Goal: Task Accomplishment & Management: Manage account settings

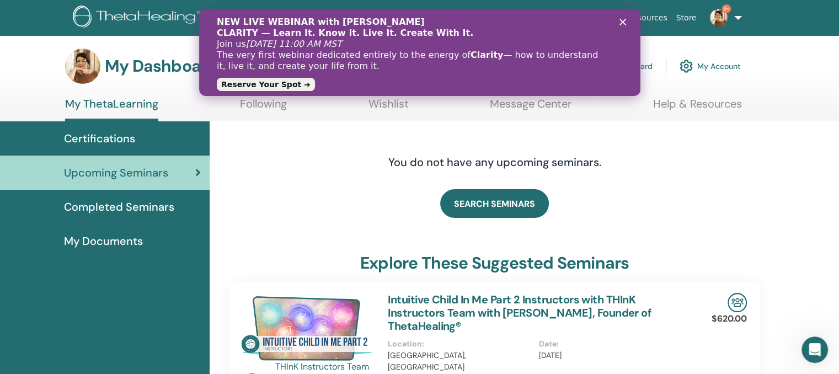
click at [645, 64] on link "Instructor Dashboard" at bounding box center [605, 66] width 95 height 24
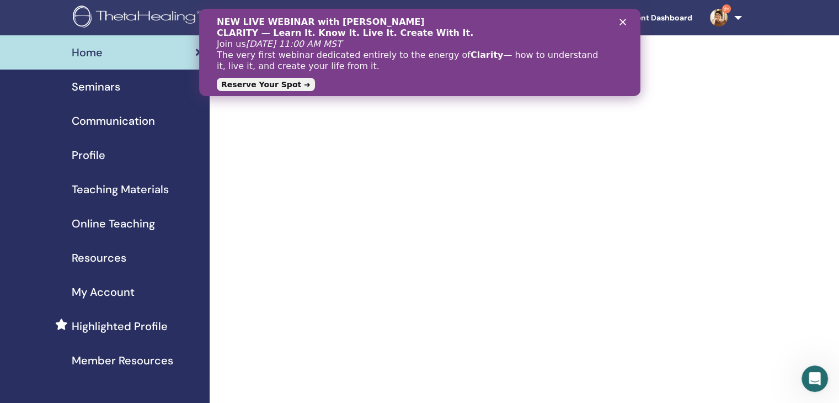
click at [106, 88] on span "Seminars" at bounding box center [96, 86] width 49 height 17
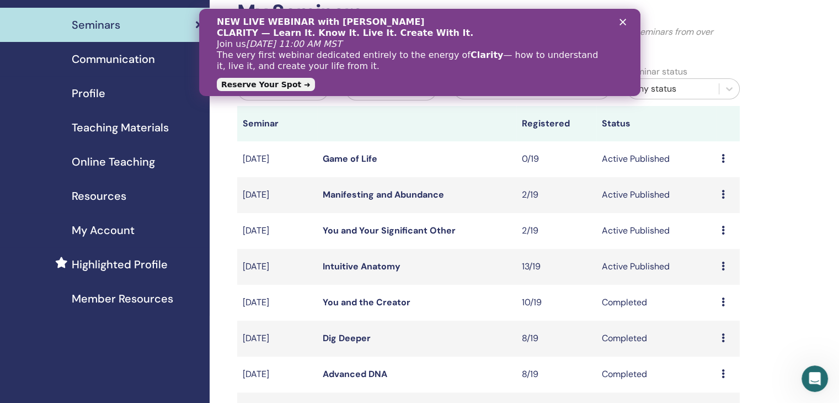
scroll to position [55, 0]
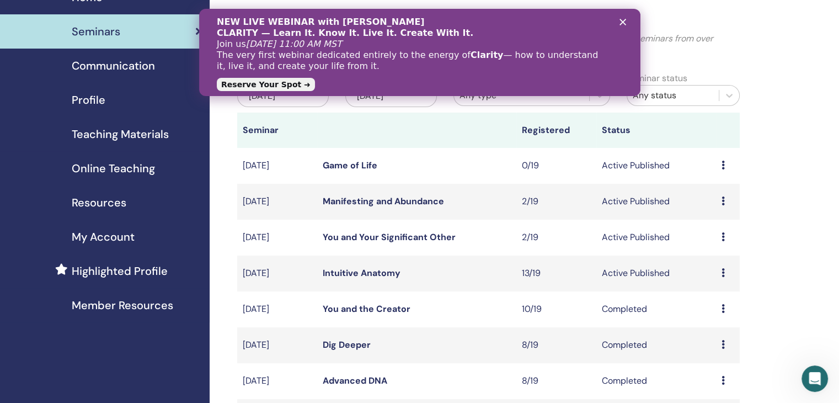
click at [406, 235] on link "You and Your Significant Other" at bounding box center [389, 237] width 133 height 12
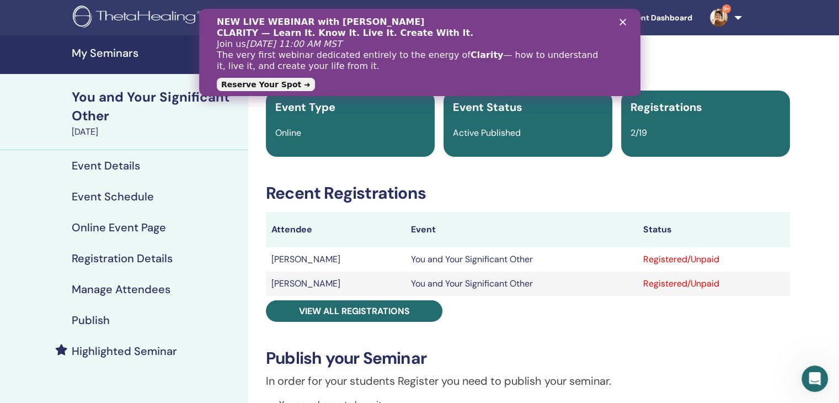
click at [148, 292] on h4 "Manage Attendees" at bounding box center [121, 289] width 99 height 13
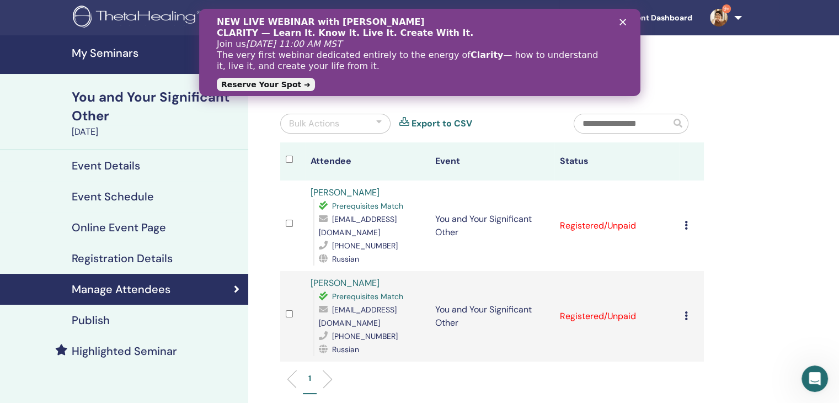
click at [617, 20] on div "NEW LIVE WEBINAR with [PERSON_NAME] CLARITY — Learn It. Know It. Live It. Creat…" at bounding box center [419, 52] width 406 height 78
click at [623, 20] on icon "Закрыть" at bounding box center [622, 22] width 7 height 7
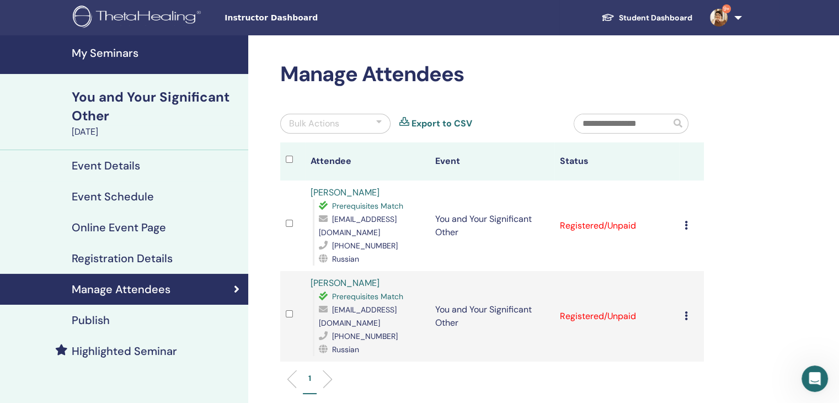
click at [95, 54] on h4 "My Seminars" at bounding box center [157, 52] width 170 height 13
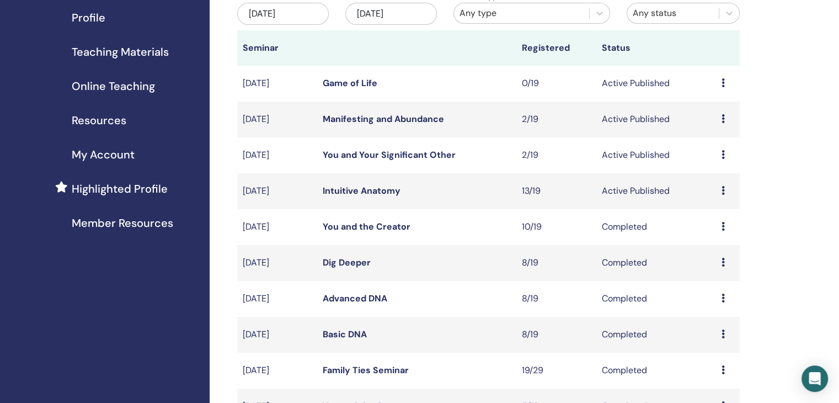
scroll to position [166, 0]
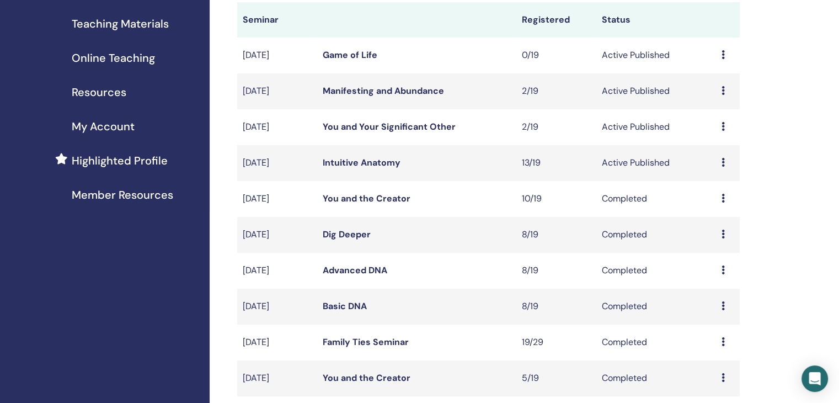
click at [360, 127] on link "You and Your Significant Other" at bounding box center [389, 127] width 133 height 12
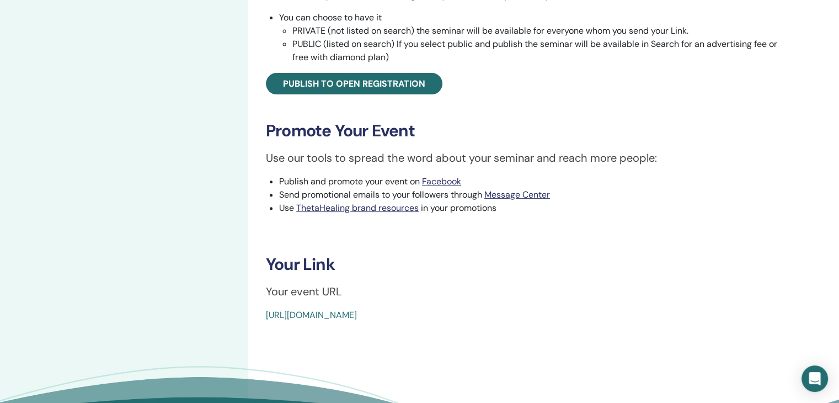
scroll to position [442, 0]
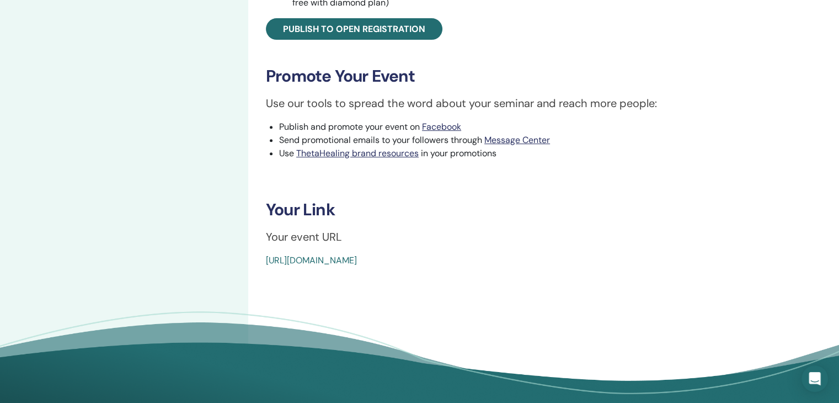
click at [357, 262] on link "[URL][DOMAIN_NAME]" at bounding box center [311, 260] width 91 height 12
